Goal: Task Accomplishment & Management: Complete application form

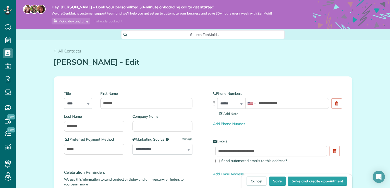
scroll to position [2, 2]
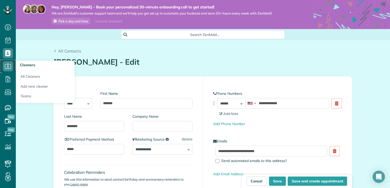
click at [12, 71] on span "Cleaners" at bounding box center [8, 71] width 10 height 0
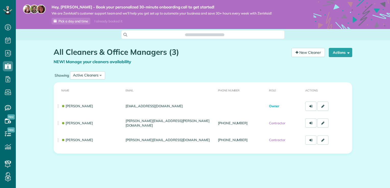
scroll to position [2, 2]
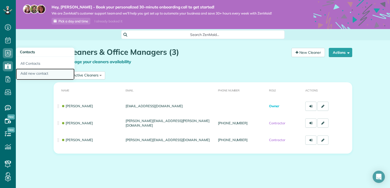
click at [28, 73] on link "Add new contact" at bounding box center [45, 75] width 59 height 12
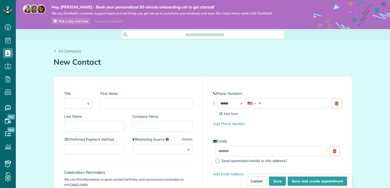
scroll to position [2, 2]
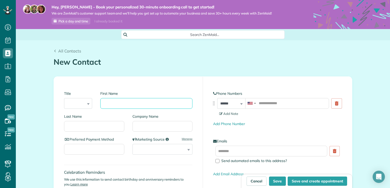
click at [111, 106] on input "First Name" at bounding box center [146, 103] width 92 height 11
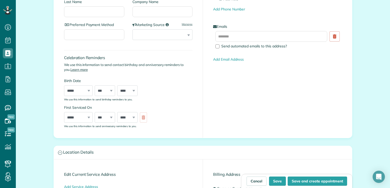
scroll to position [112, 0]
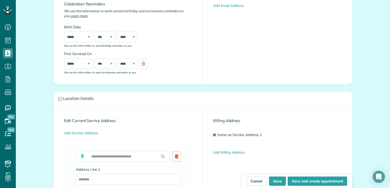
scroll to position [0, 0]
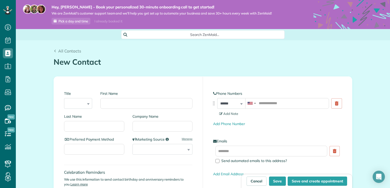
click at [377, 32] on div "Search ZenMaid…" at bounding box center [203, 34] width 374 height 9
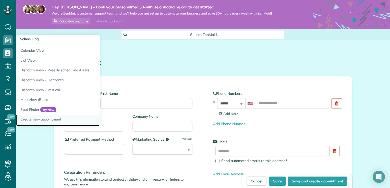
click at [26, 119] on link "Create new appointment" at bounding box center [80, 121] width 128 height 12
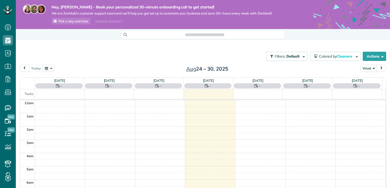
scroll to position [92, 0]
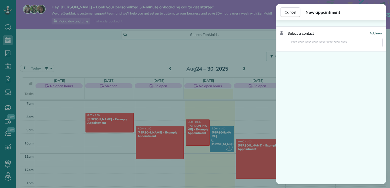
click at [376, 31] on span "Add new" at bounding box center [376, 33] width 13 height 4
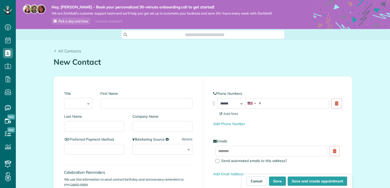
scroll to position [2, 2]
